Goal: Use online tool/utility

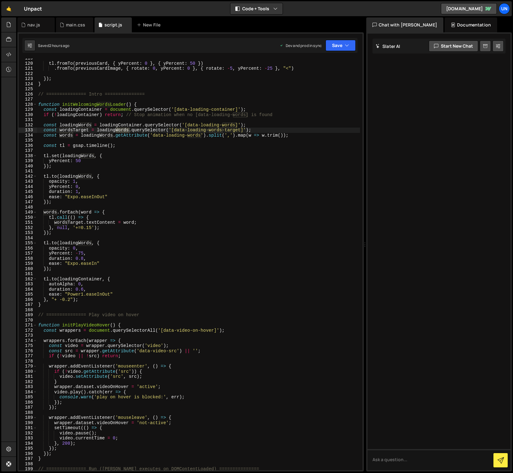
scroll to position [608, 0]
type textarea "});"
click at [248, 164] on div "tl . fromTo ( previousCard , { yPercent : 0 } , { yPercent : 50 }) . fromTo ( p…" at bounding box center [198, 267] width 323 height 422
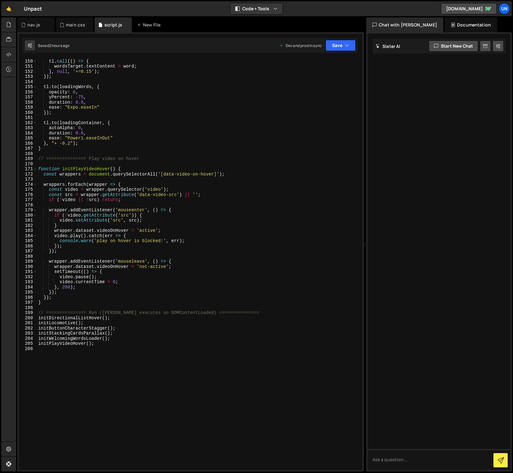
scroll to position [768, 0]
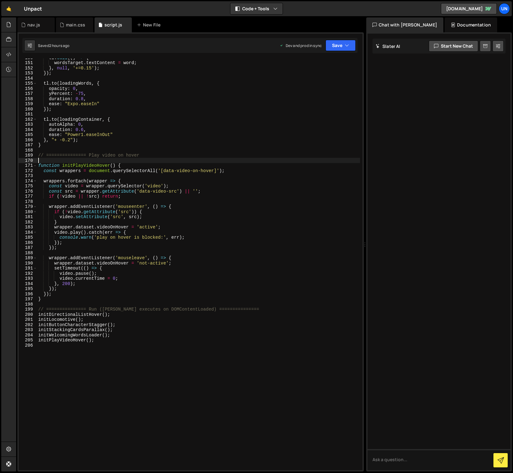
click at [165, 159] on div "tl . call (( ) => { wordsTarget . textContent = word ; } , null , '+=0.15' ) ; …" at bounding box center [198, 266] width 323 height 422
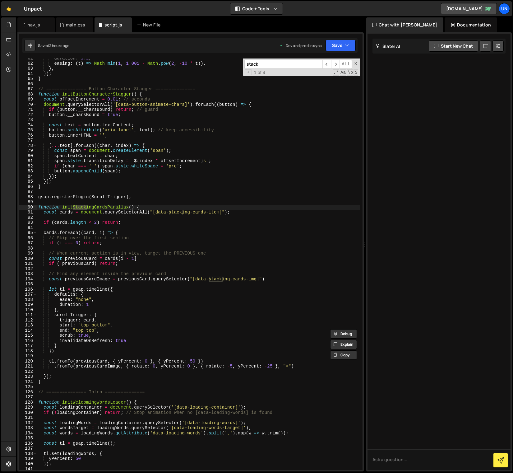
scroll to position [310, 0]
type input "stack"
type textarea "// =============== Button Character Stagger ==============="
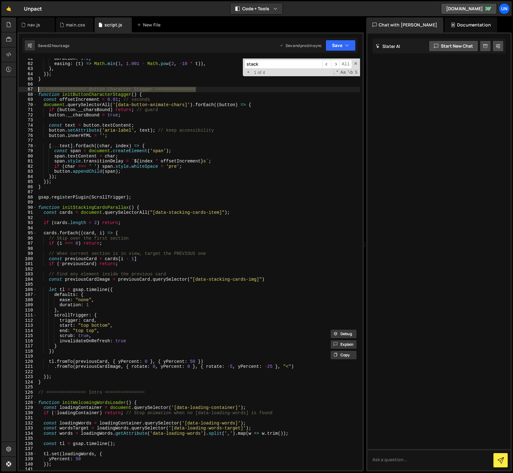
drag, startPoint x: 202, startPoint y: 89, endPoint x: 61, endPoint y: 155, distance: 155.5
click at [35, 88] on div "// =============== Button Character Stagger =============== 61 62 63 64 65 66 6…" at bounding box center [191, 263] width 344 height 411
click at [68, 190] on div "duration : 1.2 , easing : ( t ) => Math . min ( 1 , 1.001 - Math . pow ( 2 , - …" at bounding box center [198, 267] width 323 height 422
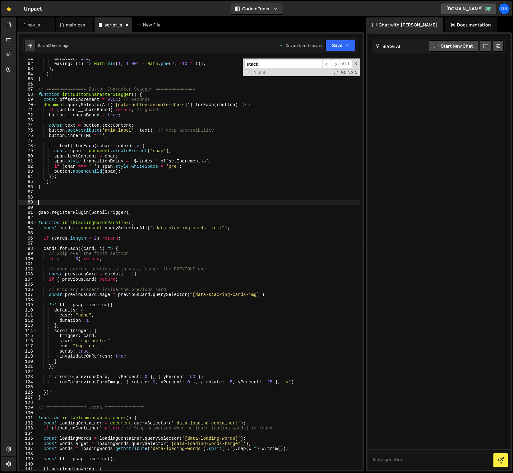
paste textarea "// =============== Button Character Stagger ==============="
drag, startPoint x: 154, startPoint y: 203, endPoint x: 88, endPoint y: 202, distance: 65.6
click at [88, 202] on div "duration : 1.2 , easing : ( t ) => Math . min ( 1 , 1.001 - Math . pow ( 2 , - …" at bounding box center [198, 267] width 323 height 422
click at [141, 188] on div "duration : 1.2 , easing : ( t ) => Math . min ( 1 , 1.001 - Math . pow ( 2 , - …" at bounding box center [198, 267] width 323 height 422
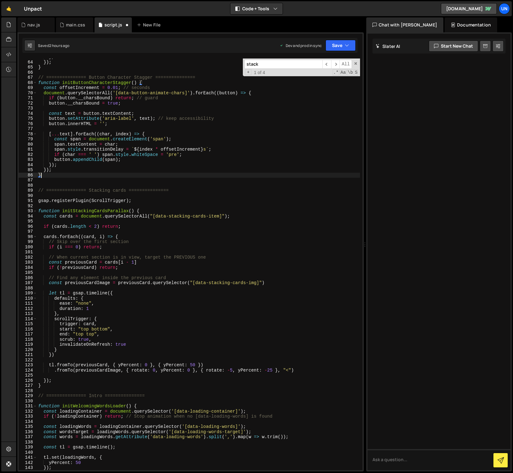
scroll to position [322, 0]
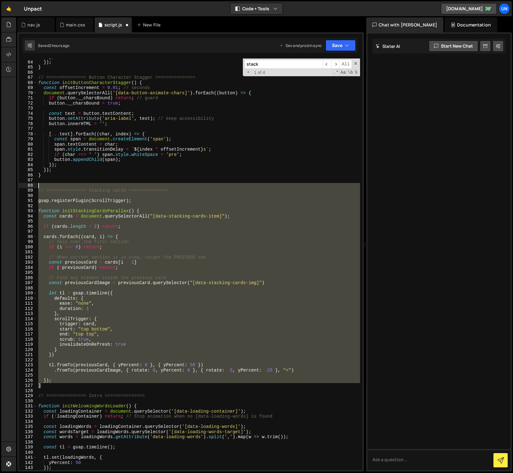
drag, startPoint x: 44, startPoint y: 375, endPoint x: 19, endPoint y: 187, distance: 189.6
click at [19, 187] on div "} 63 64 65 66 67 68 69 70 71 72 73 74 75 76 77 78 79 80 81 82 83 84 85 86 87 88…" at bounding box center [191, 263] width 344 height 411
type textarea "// =============== Stacking cards ==============="
click at [70, 26] on div "main.css" at bounding box center [75, 25] width 19 height 6
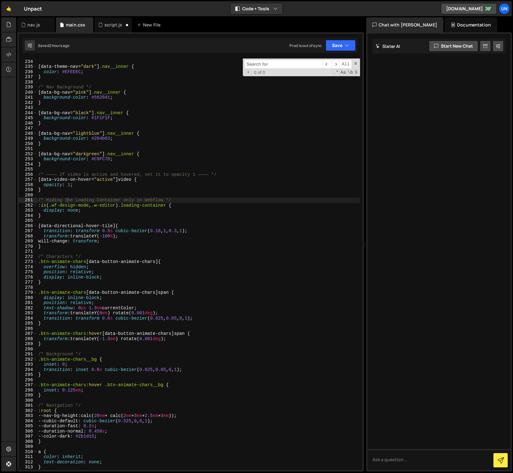
scroll to position [1195, 0]
click at [137, 148] on div "} [ data-theme-nav = " dark " ] .nav__inner { color : #EFEEEC ; } /* Nav Backgr…" at bounding box center [198, 265] width 323 height 422
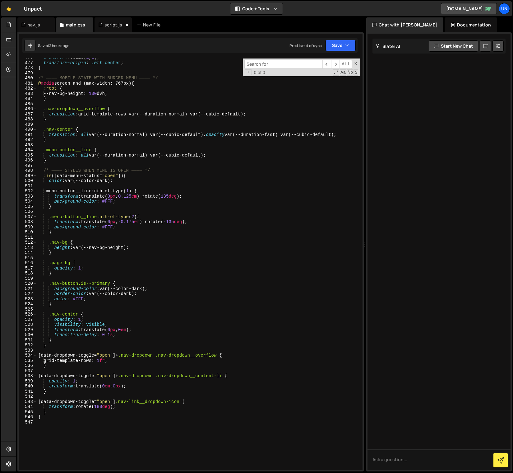
scroll to position [2454, 0]
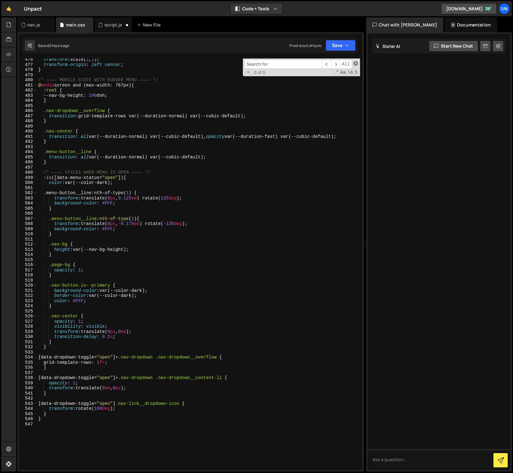
click at [355, 62] on span at bounding box center [356, 63] width 4 height 4
click at [25, 27] on icon at bounding box center [23, 25] width 4 height 6
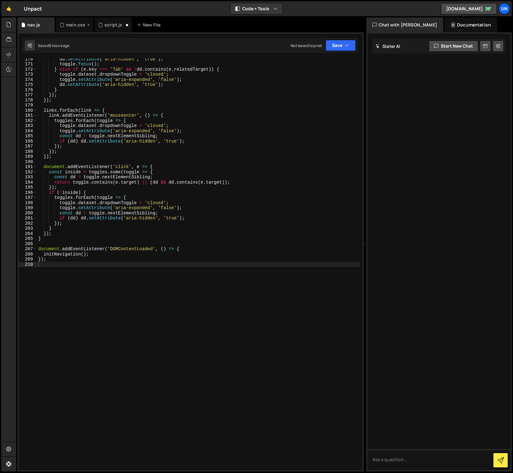
scroll to position [869, 0]
click at [67, 27] on div "main.css" at bounding box center [75, 25] width 19 height 6
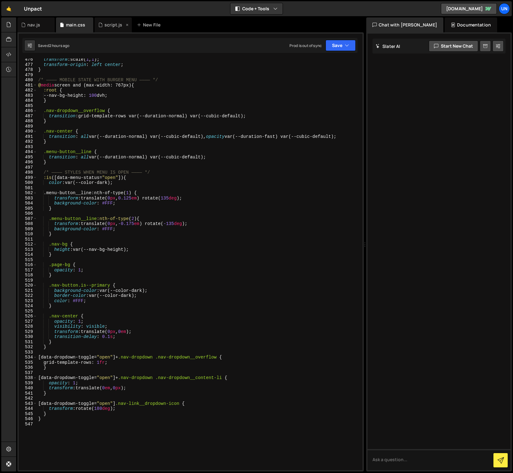
click at [108, 29] on div "script.js" at bounding box center [113, 24] width 37 height 15
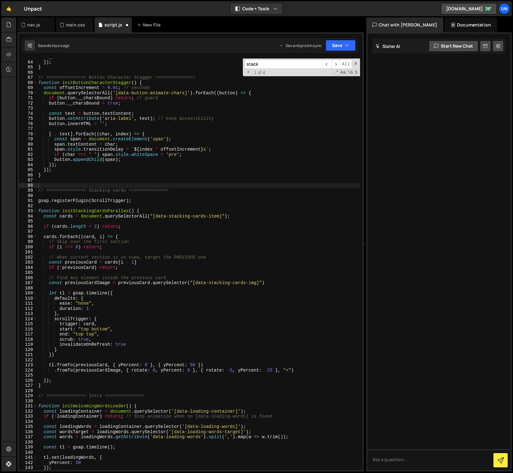
type textarea "const text = button.textContent;"
click at [132, 114] on div "} , }) ; } // =============== Button Character Stagger =============== function…" at bounding box center [198, 265] width 323 height 422
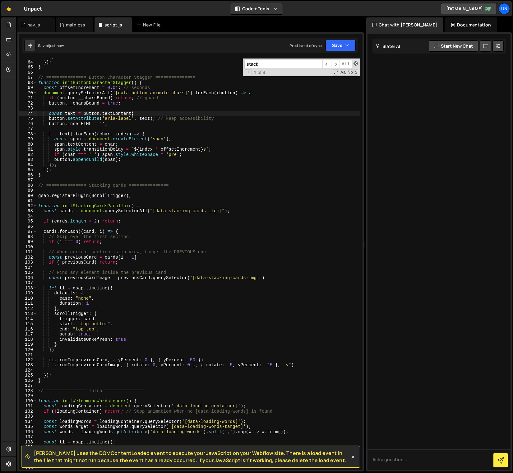
click at [354, 65] on span at bounding box center [356, 63] width 4 height 4
click at [167, 193] on div "} , }) ; } // =============== Button Character Stagger =============== function…" at bounding box center [198, 265] width 323 height 422
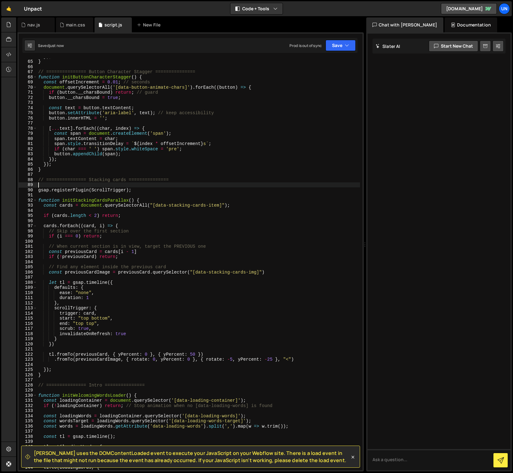
scroll to position [328, 0]
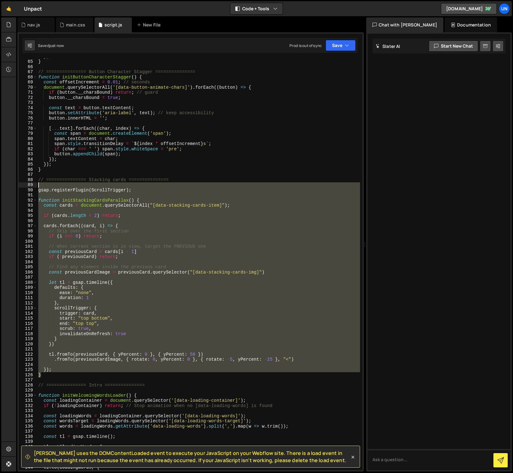
drag, startPoint x: 45, startPoint y: 357, endPoint x: 18, endPoint y: 188, distance: 170.6
click at [20, 187] on div "64 65 66 67 68 69 70 71 72 73 74 75 76 77 78 79 80 81 82 83 84 85 86 87 88 89 9…" at bounding box center [191, 263] width 344 height 411
click at [65, 373] on div "}) ; } // =============== Button Character Stagger =============== function ini…" at bounding box center [198, 263] width 323 height 411
drag, startPoint x: 51, startPoint y: 376, endPoint x: 31, endPoint y: 181, distance: 196.0
click at [31, 181] on div "} 64 65 66 67 68 69 70 71 72 73 74 75 76 77 78 79 80 81 82 83 84 85 86 87 88 89…" at bounding box center [191, 263] width 344 height 411
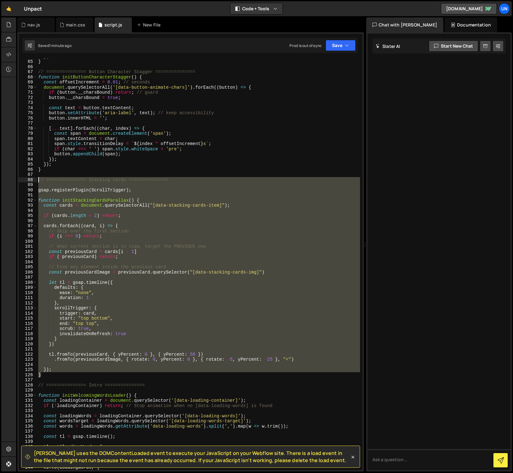
type textarea "// =============== Stacking cards ==============="
drag, startPoint x: 53, startPoint y: 379, endPoint x: 46, endPoint y: 376, distance: 7.6
click at [53, 379] on div "}) ; } // =============== Button Character Stagger =============== function ini…" at bounding box center [198, 265] width 323 height 422
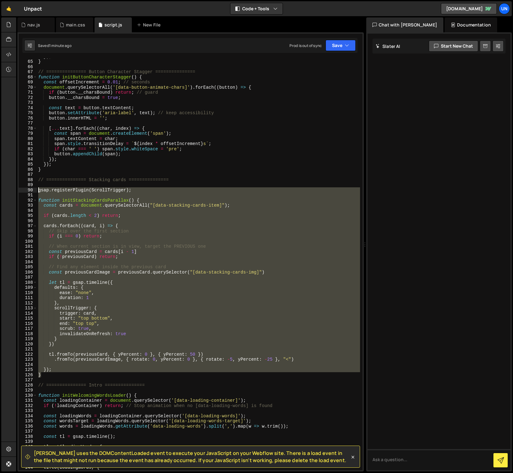
drag, startPoint x: 45, startPoint y: 375, endPoint x: 26, endPoint y: 188, distance: 188.0
click at [26, 188] on div "64 65 66 67 68 69 70 71 72 73 74 75 76 77 78 79 80 81 82 83 84 85 86 87 88 89 9…" at bounding box center [191, 263] width 344 height 411
type textarea "gsap.registerPlugin(ScrollTrigger);"
paste textarea
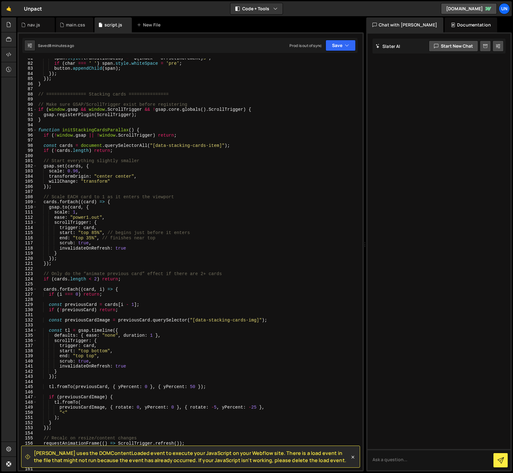
scroll to position [412, 0]
drag, startPoint x: 77, startPoint y: 171, endPoint x: 74, endPoint y: 171, distance: 3.4
click at [74, 171] on div "span . style . transitionDelay = ` ${ index * offsetIncrement } s ` ; if ( char…" at bounding box center [198, 268] width 323 height 422
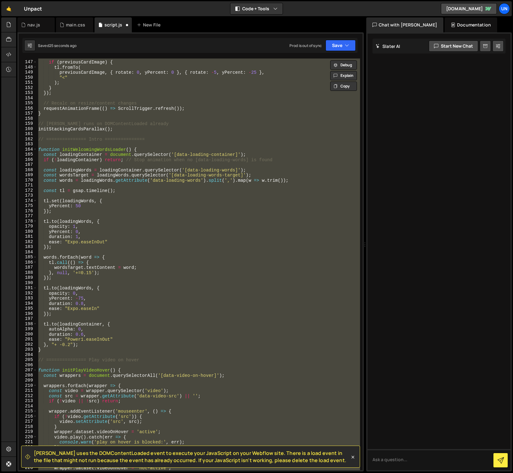
scroll to position [728, 0]
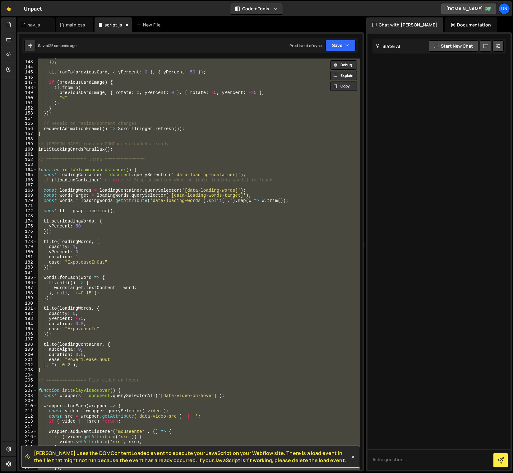
click at [146, 174] on div "} }) ; tl . fromTo ( previousCard , { yPercent : 0 } , { yPercent : 50 }) ; if …" at bounding box center [198, 263] width 323 height 411
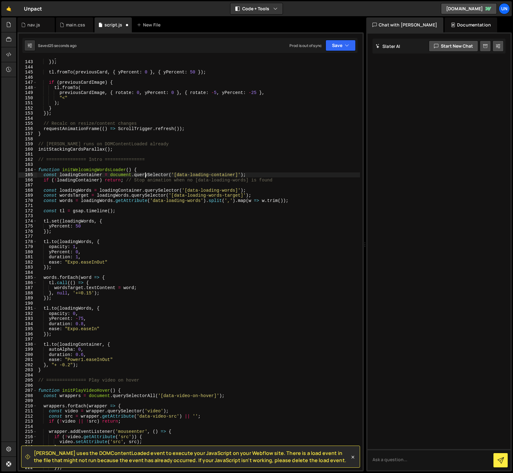
type textarea "scale: 0.96,"
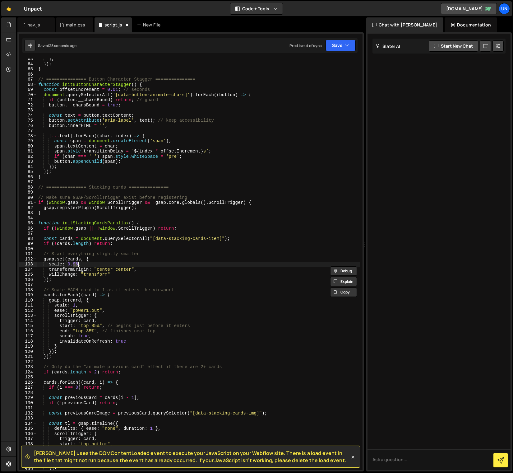
scroll to position [320, 0]
